Goal: Information Seeking & Learning: Learn about a topic

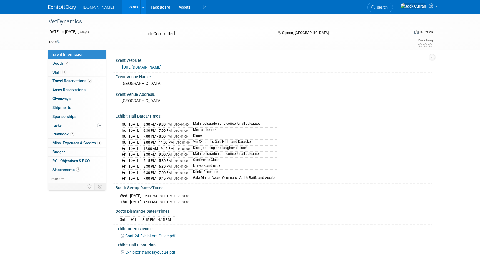
click at [122, 7] on link "Events" at bounding box center [132, 7] width 20 height 14
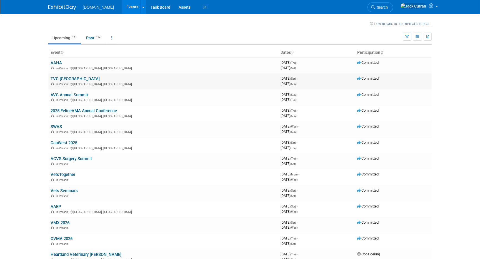
click at [62, 80] on link "TVC [GEOGRAPHIC_DATA]" at bounding box center [75, 78] width 49 height 5
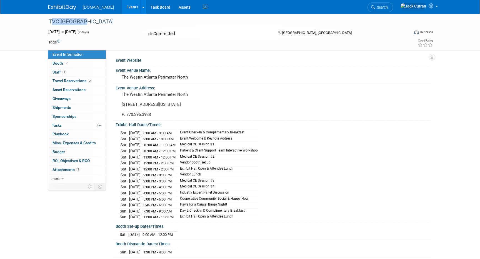
drag, startPoint x: 49, startPoint y: 22, endPoint x: 89, endPoint y: 22, distance: 39.8
click at [89, 22] on div "TVC [GEOGRAPHIC_DATA]" at bounding box center [224, 22] width 354 height 10
copy div "TVC [GEOGRAPHIC_DATA]"
drag, startPoint x: 122, startPoint y: 77, endPoint x: 190, endPoint y: 77, distance: 68.7
click at [190, 77] on div "The Westin Atlanta Perimeter North" at bounding box center [274, 77] width 308 height 9
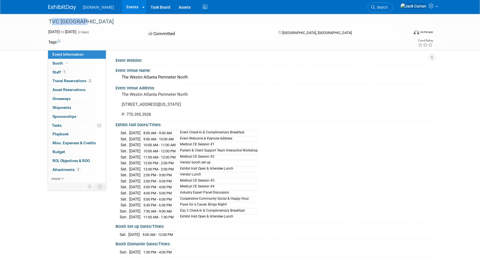
copy div "The Westin Atlanta Perimeter North"
drag, startPoint x: 154, startPoint y: 214, endPoint x: 159, endPoint y: 214, distance: 5.0
click at [159, 215] on span "11:00 AM - 1:30 PM" at bounding box center [158, 217] width 30 height 4
click at [67, 65] on span at bounding box center [67, 63] width 5 height 4
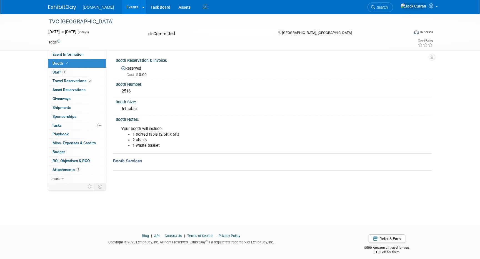
click at [70, 65] on link "Booth" at bounding box center [77, 63] width 58 height 9
click at [123, 7] on link "Events" at bounding box center [132, 7] width 20 height 14
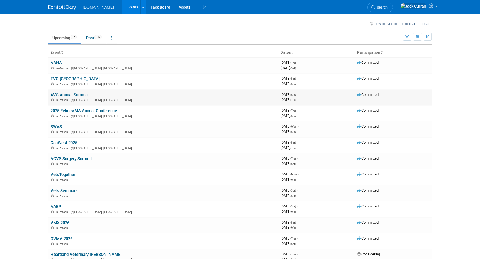
click at [62, 95] on link "AVG Annual Summit" at bounding box center [70, 94] width 38 height 5
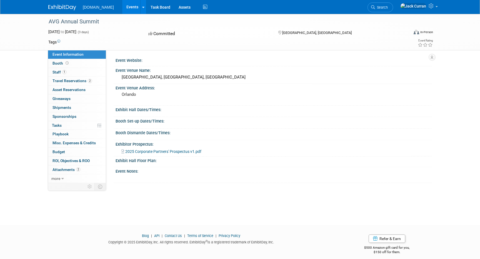
drag, startPoint x: 48, startPoint y: 22, endPoint x: 114, endPoint y: 24, distance: 66.2
click at [114, 24] on div "AVG Annual Summit" at bounding box center [224, 22] width 354 height 10
copy div "AVG Annual Summit"
drag, startPoint x: 122, startPoint y: 76, endPoint x: 167, endPoint y: 78, distance: 45.1
click at [167, 78] on div "[GEOGRAPHIC_DATA], [GEOGRAPHIC_DATA], [GEOGRAPHIC_DATA]" at bounding box center [274, 77] width 308 height 9
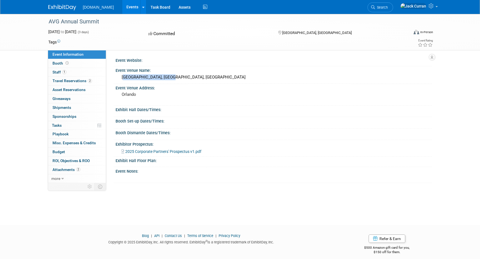
copy div "[GEOGRAPHIC_DATA], [GEOGRAPHIC_DATA], [GEOGRAPHIC_DATA]"
click at [90, 64] on link "Booth" at bounding box center [77, 63] width 58 height 9
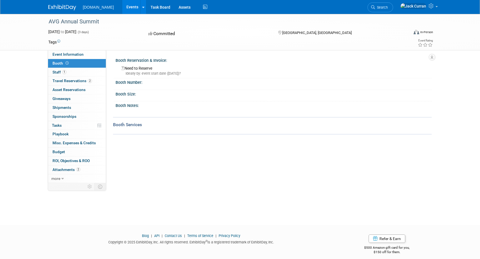
click at [122, 7] on link "Events" at bounding box center [132, 7] width 20 height 14
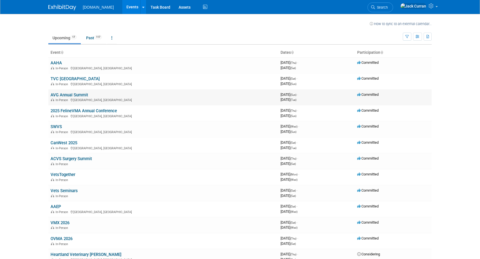
click at [80, 95] on link "AVG Annual Summit" at bounding box center [70, 94] width 38 height 5
